Goal: Navigation & Orientation: Find specific page/section

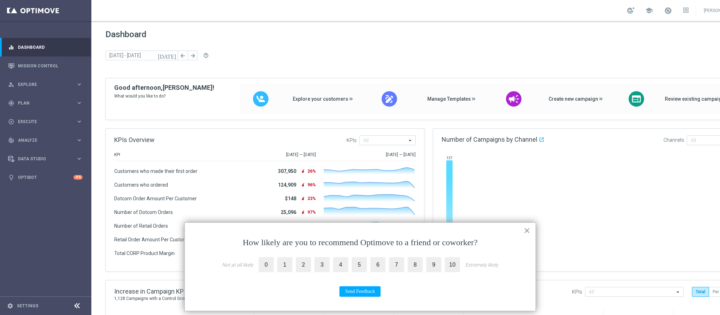
click at [528, 228] on button "×" at bounding box center [526, 230] width 7 height 11
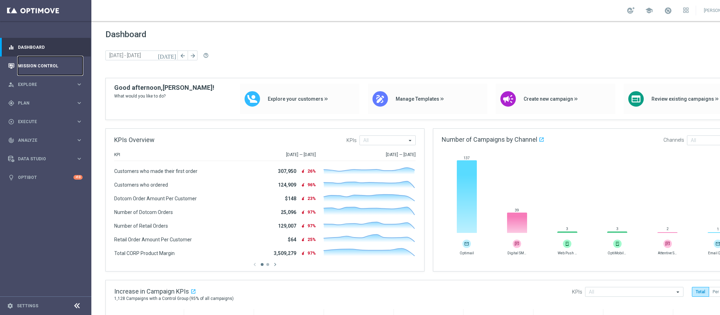
click at [36, 68] on link "Mission Control" at bounding box center [50, 66] width 65 height 19
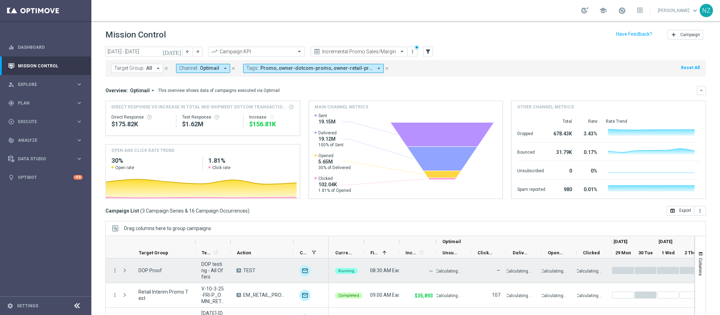
scroll to position [36, 0]
